Goal: Information Seeking & Learning: Compare options

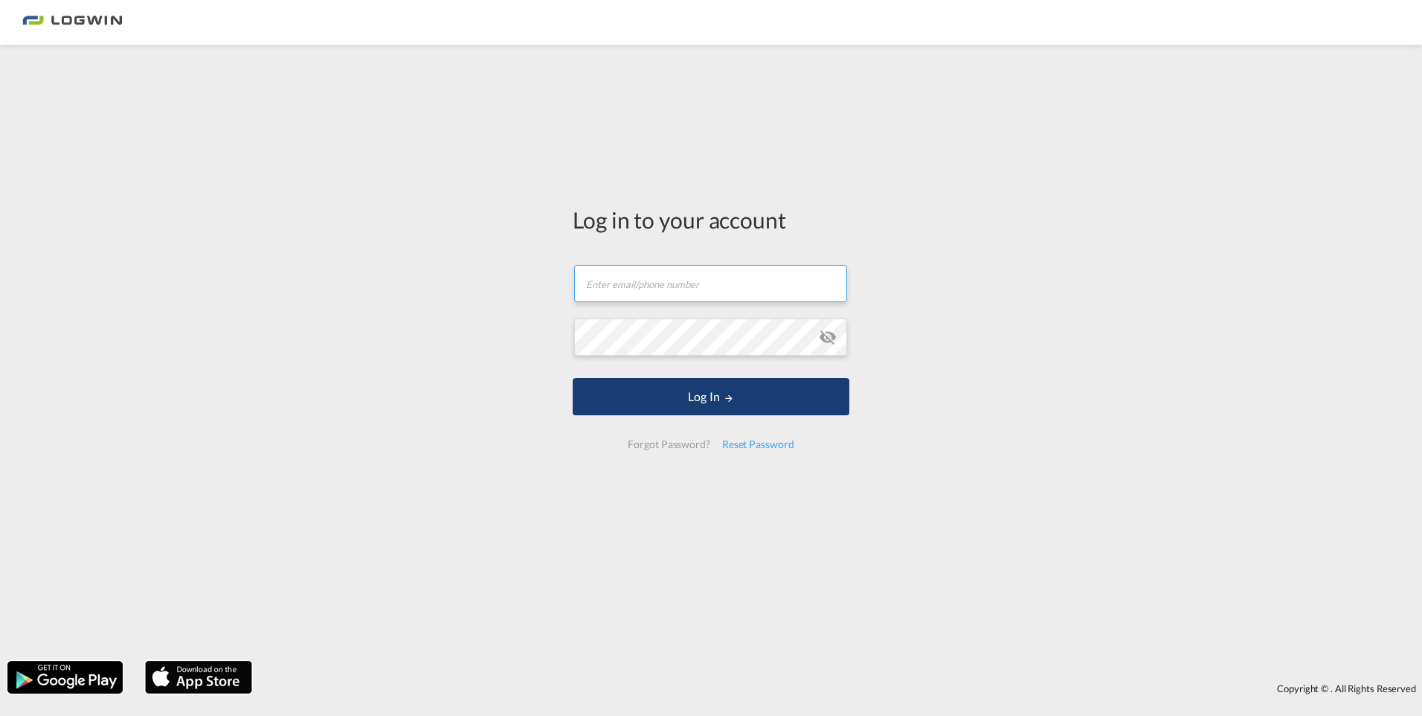
type input "[PERSON_NAME][EMAIL_ADDRESS][PERSON_NAME][DOMAIN_NAME]"
click at [685, 405] on button "Log In" at bounding box center [711, 396] width 277 height 37
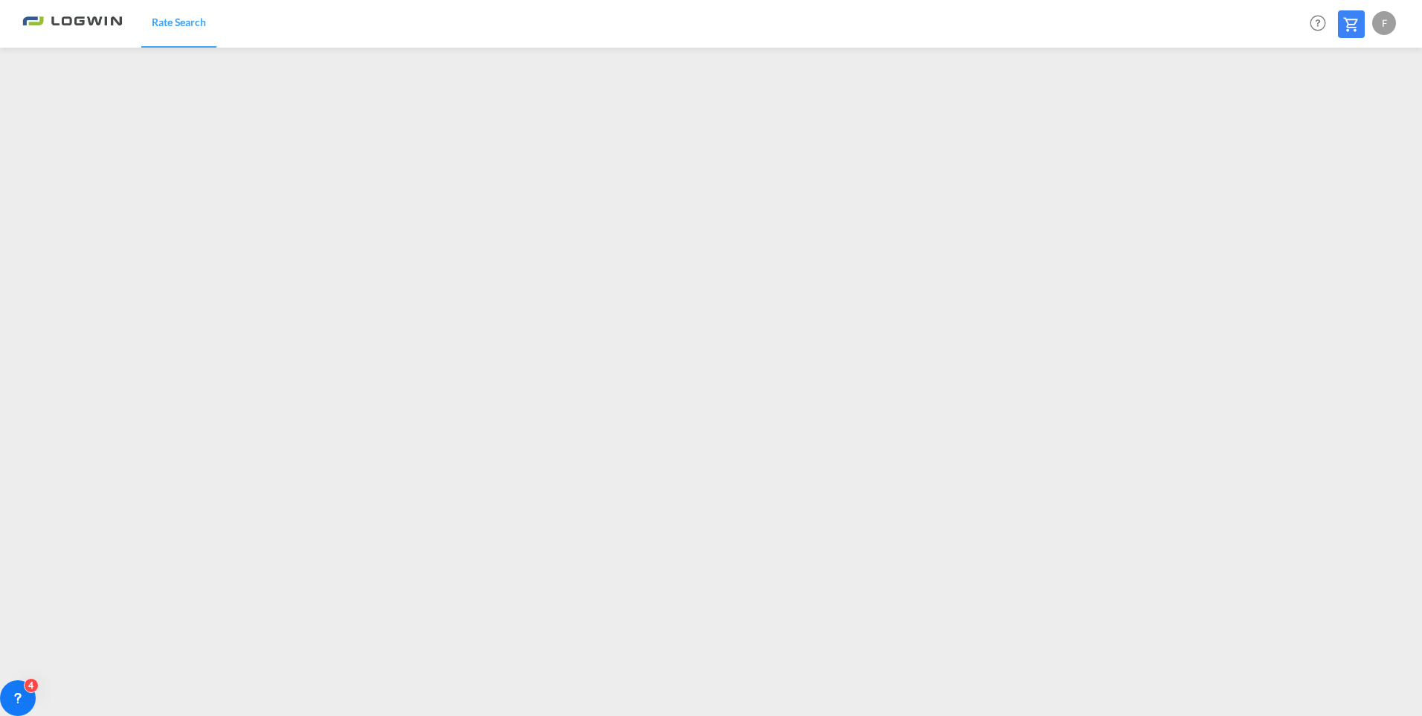
click at [1390, 22] on div "F" at bounding box center [1384, 23] width 24 height 24
click at [1351, 111] on button "Logout" at bounding box center [1367, 114] width 97 height 30
